Goal: Task Accomplishment & Management: Use online tool/utility

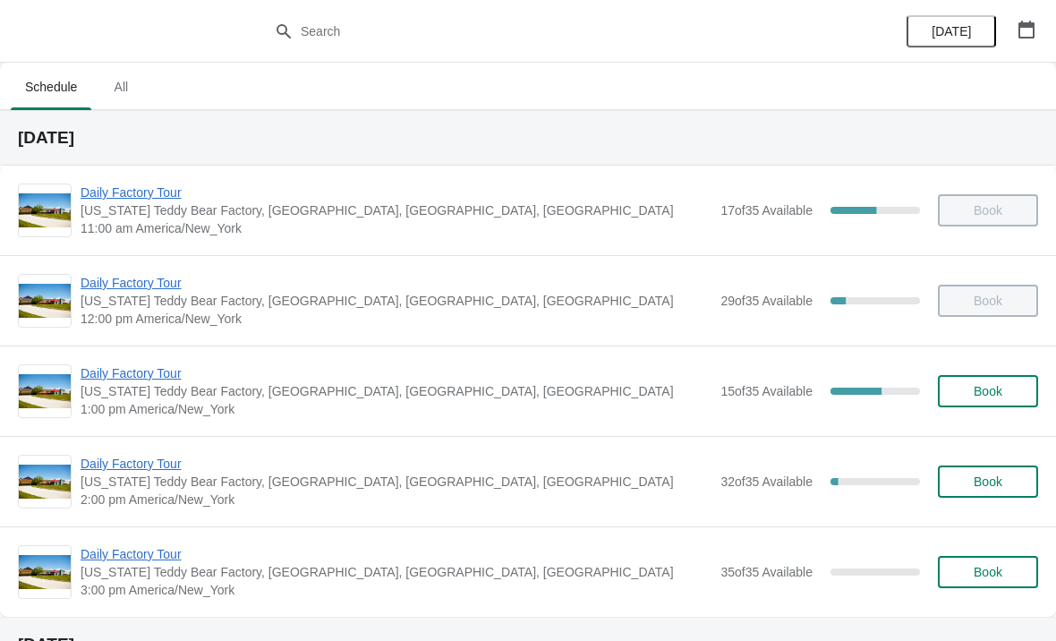
click at [151, 378] on span "Daily Factory Tour" at bounding box center [396, 373] width 631 height 18
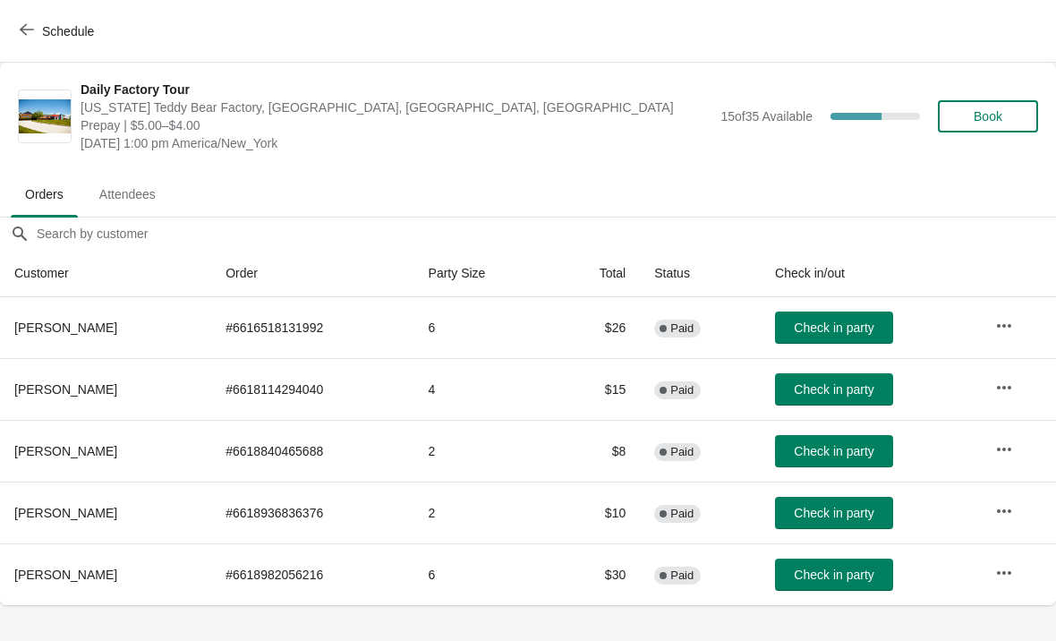
click at [64, 46] on button "Schedule" at bounding box center [58, 31] width 99 height 32
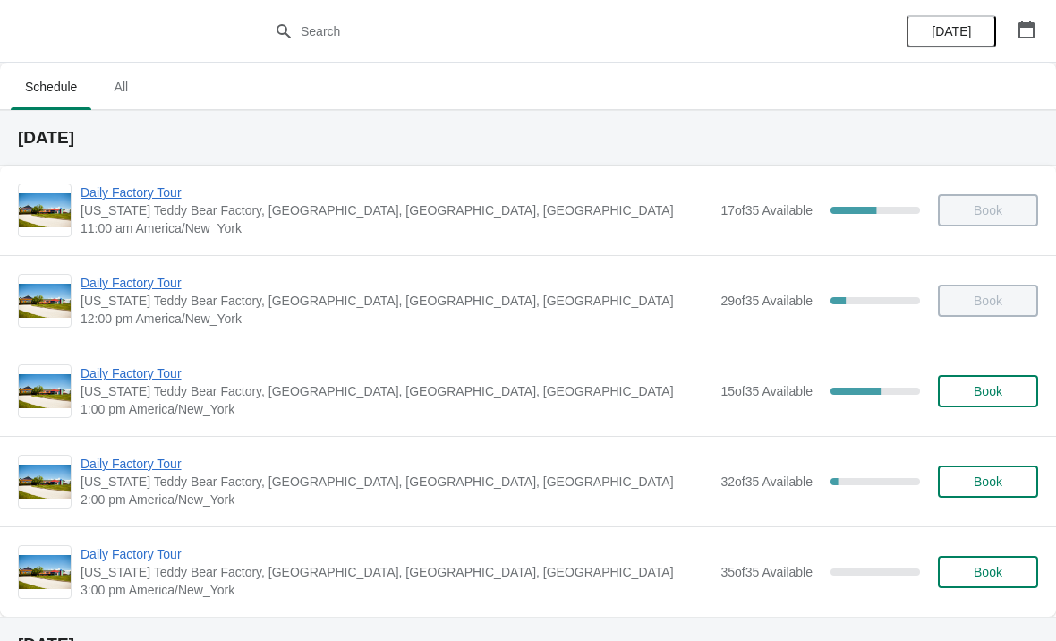
click at [183, 372] on span "Daily Factory Tour" at bounding box center [396, 373] width 631 height 18
click at [169, 381] on span "Daily Factory Tour" at bounding box center [396, 373] width 631 height 18
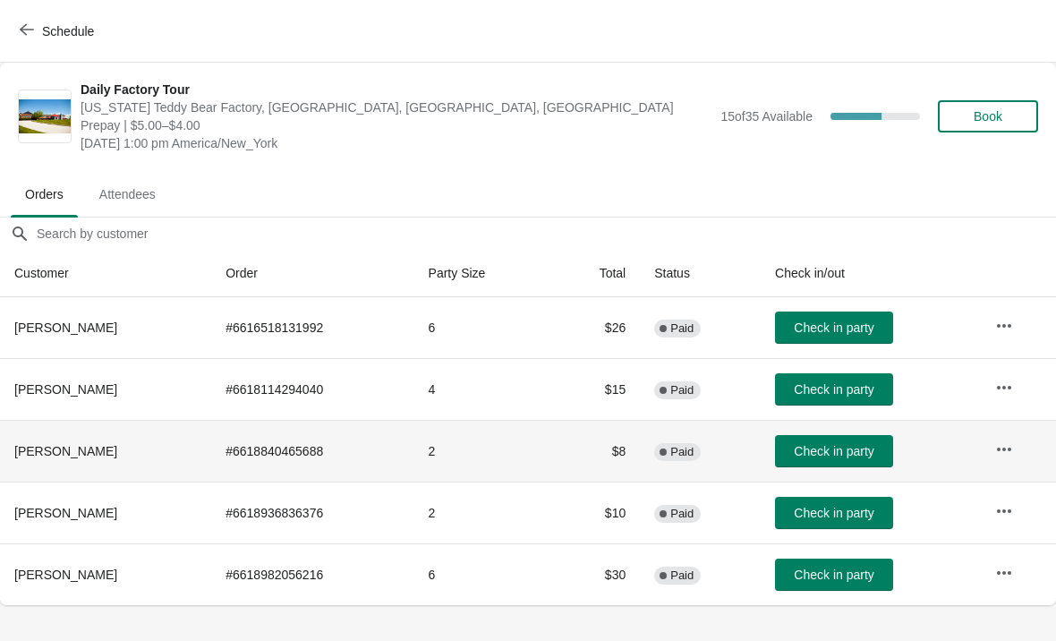
click at [88, 462] on th "[PERSON_NAME]" at bounding box center [105, 451] width 211 height 62
click at [844, 451] on span "Check in party" at bounding box center [834, 451] width 80 height 14
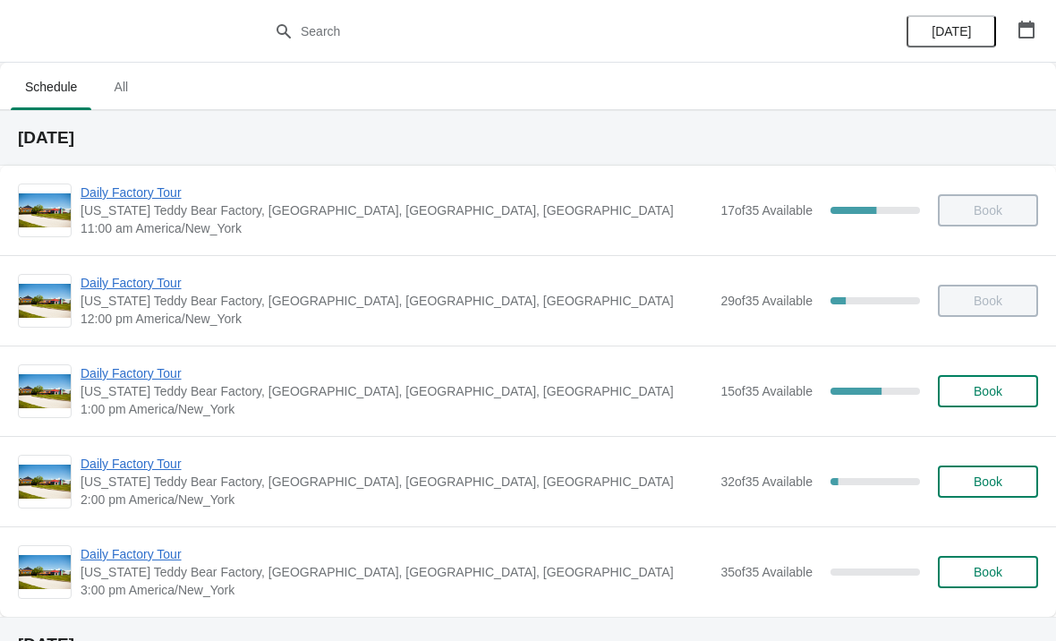
click at [164, 367] on span "Daily Factory Tour" at bounding box center [396, 373] width 631 height 18
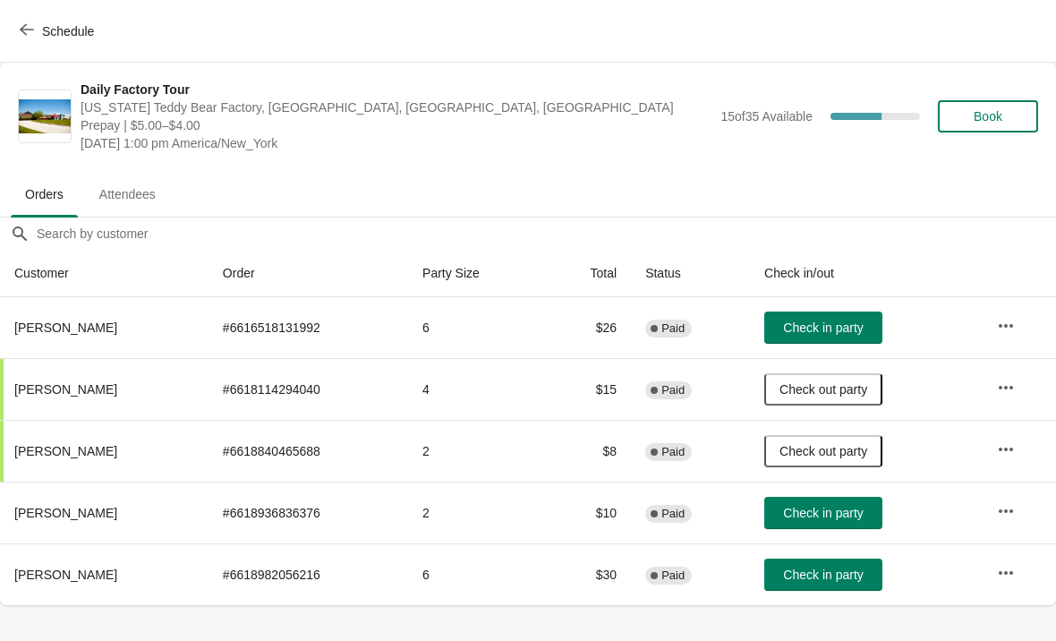
click at [848, 325] on span "Check in party" at bounding box center [823, 327] width 80 height 14
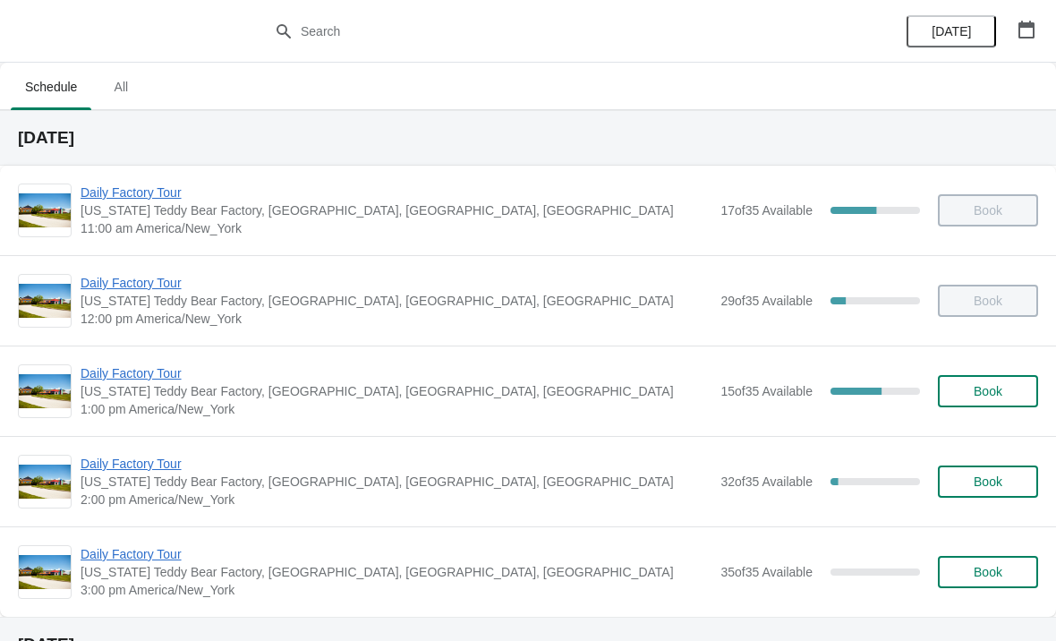
click at [153, 379] on span "Daily Factory Tour" at bounding box center [396, 373] width 631 height 18
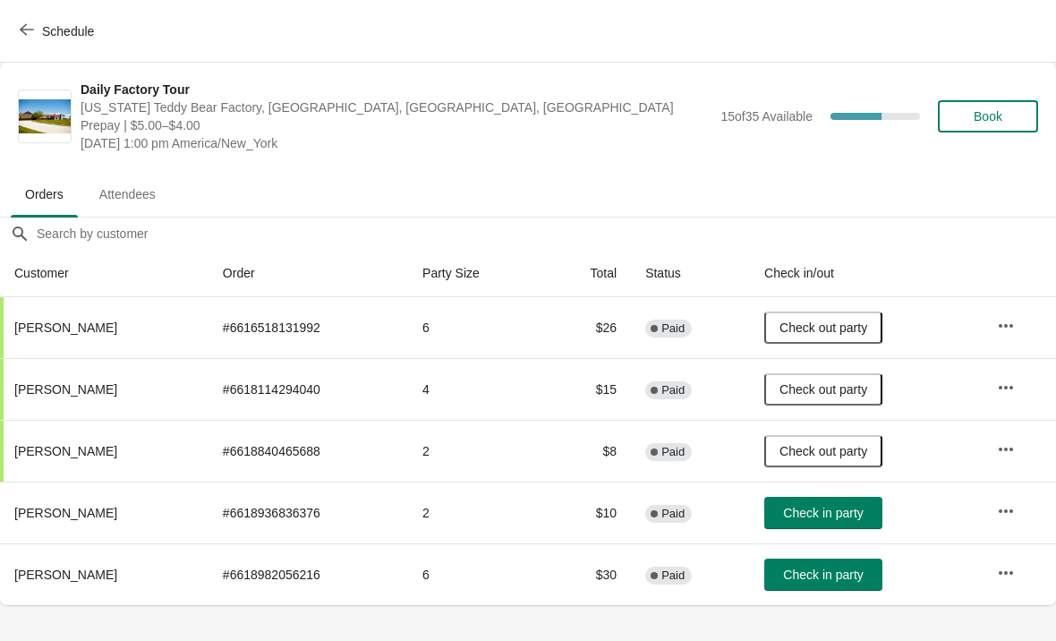
click at [835, 568] on span "Check in party" at bounding box center [823, 574] width 80 height 14
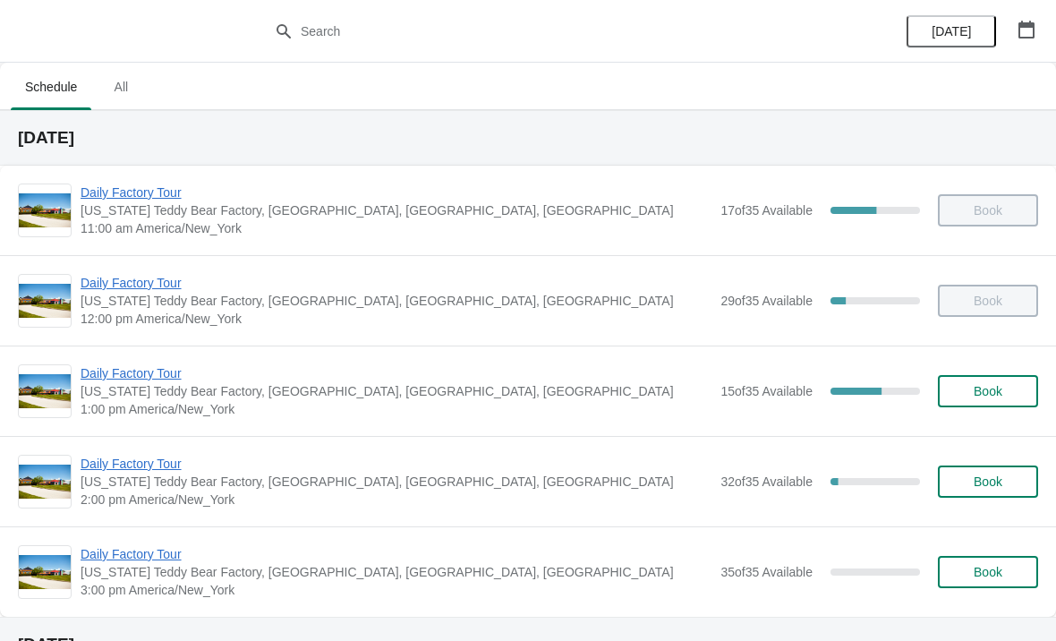
click at [196, 377] on span "Daily Factory Tour" at bounding box center [396, 373] width 631 height 18
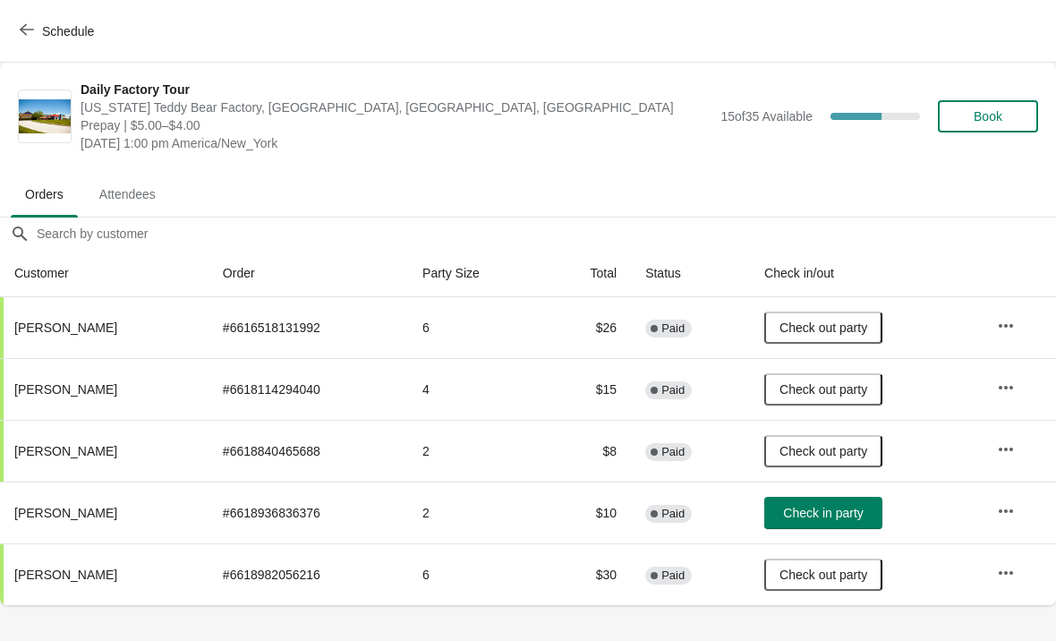
click at [838, 522] on button "Check in party" at bounding box center [823, 513] width 118 height 32
